Goal: Transaction & Acquisition: Purchase product/service

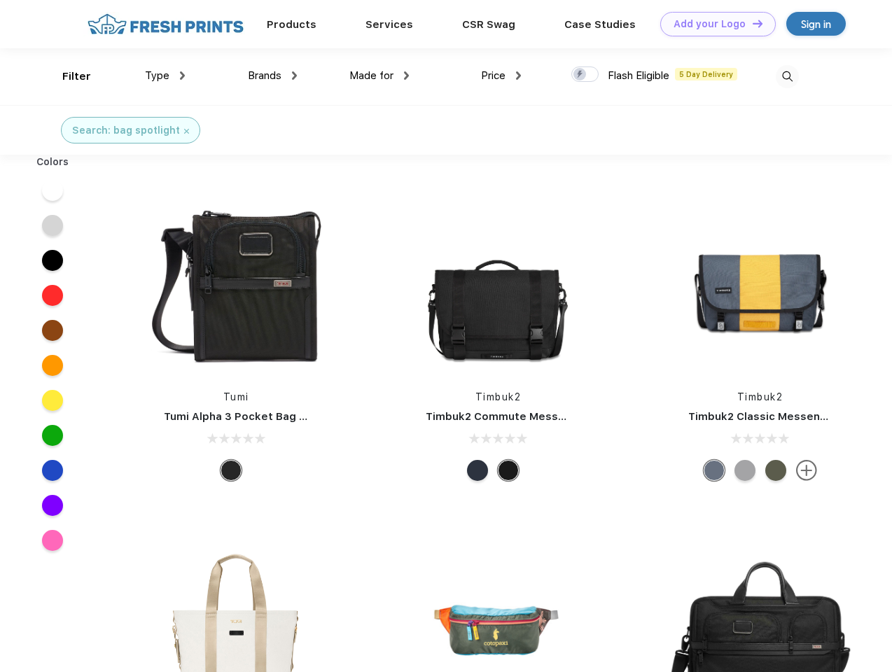
click at [713, 24] on link "Add your Logo Design Tool" at bounding box center [718, 24] width 116 height 25
click at [0, 0] on div "Design Tool" at bounding box center [0, 0] width 0 height 0
click at [751, 23] on link "Add your Logo Design Tool" at bounding box center [718, 24] width 116 height 25
click at [67, 76] on div "Filter" at bounding box center [76, 77] width 29 height 16
click at [165, 76] on span "Type" at bounding box center [157, 75] width 25 height 13
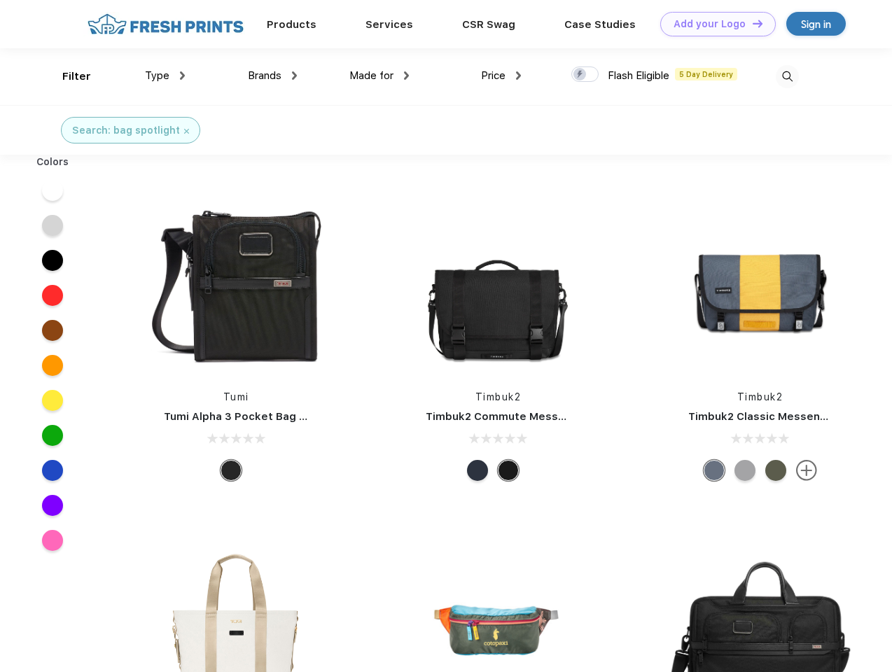
click at [272, 76] on span "Brands" at bounding box center [265, 75] width 34 height 13
click at [379, 76] on span "Made for" at bounding box center [371, 75] width 44 height 13
click at [501, 76] on span "Price" at bounding box center [493, 75] width 25 height 13
click at [585, 75] on div at bounding box center [584, 74] width 27 height 15
click at [580, 75] on input "checkbox" at bounding box center [575, 70] width 9 height 9
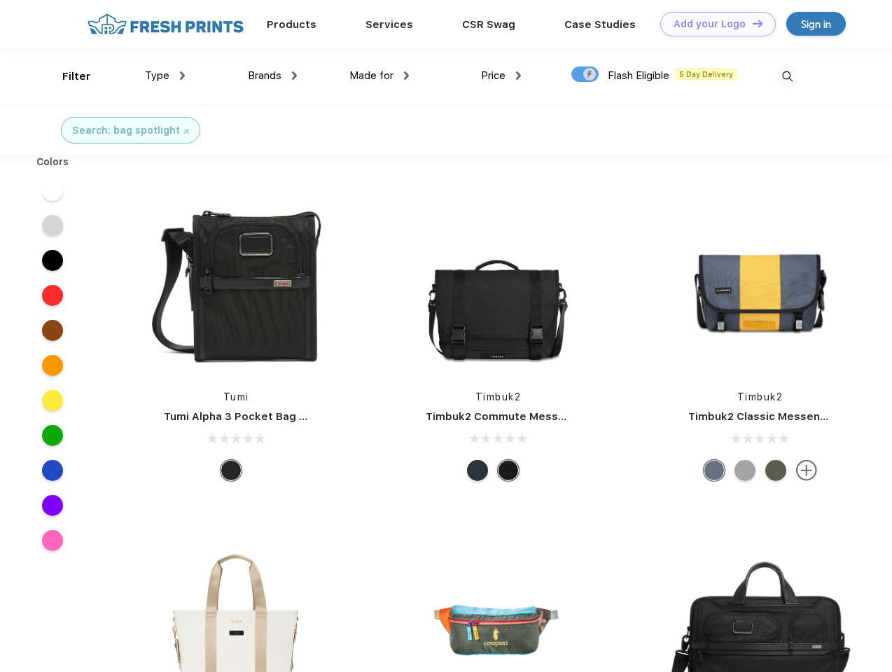
click at [787, 76] on img at bounding box center [787, 76] width 23 height 23
